Goal: Information Seeking & Learning: Check status

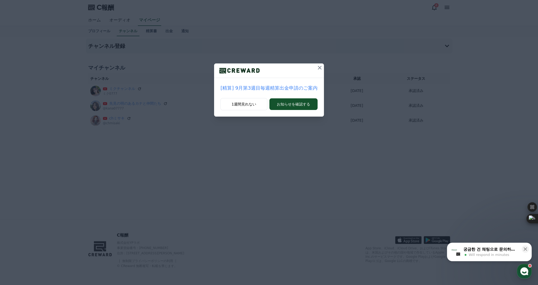
click at [320, 67] on icon at bounding box center [320, 68] width 6 height 6
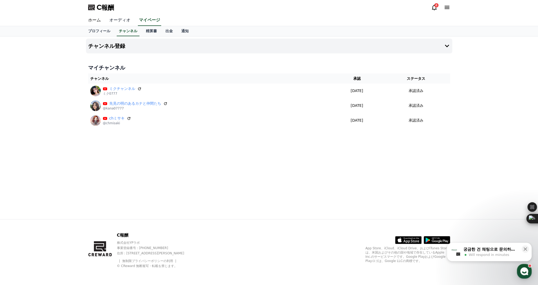
click at [117, 19] on font "オーディオ" at bounding box center [119, 19] width 21 height 5
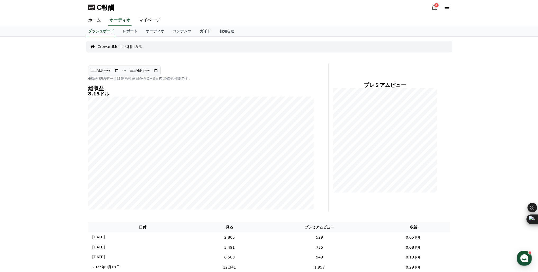
click at [433, 9] on icon at bounding box center [434, 8] width 5 height 6
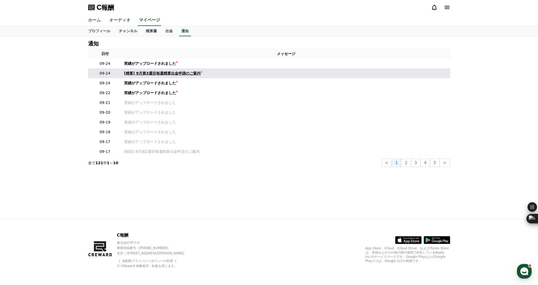
click at [146, 74] on font "[精算] 9月第3週目毎週精算出金申請のご案内" at bounding box center [162, 73] width 76 height 4
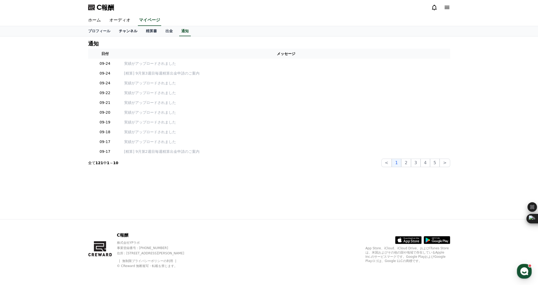
click at [119, 30] on font "チャンネル" at bounding box center [128, 31] width 19 height 4
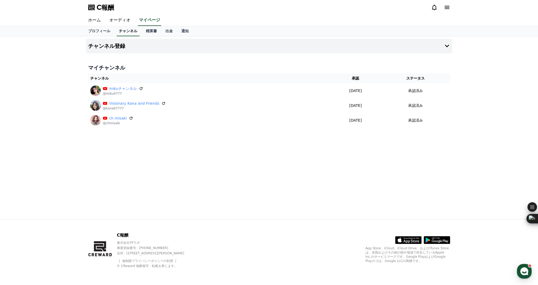
click at [119, 30] on font "チャンネル" at bounding box center [128, 31] width 19 height 4
click at [118, 16] on link "オーディオ" at bounding box center [120, 20] width 30 height 11
